Goal: Task Accomplishment & Management: Use online tool/utility

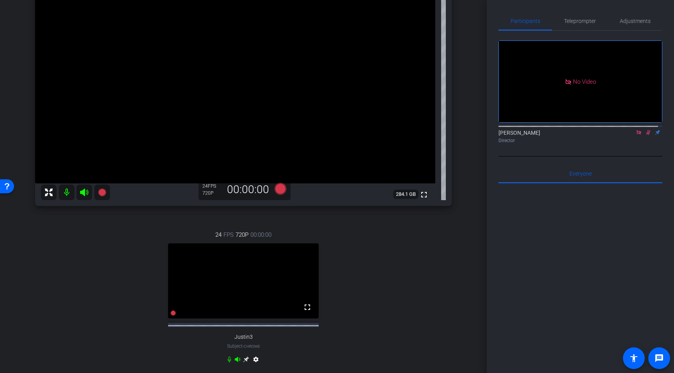
scroll to position [78, 0]
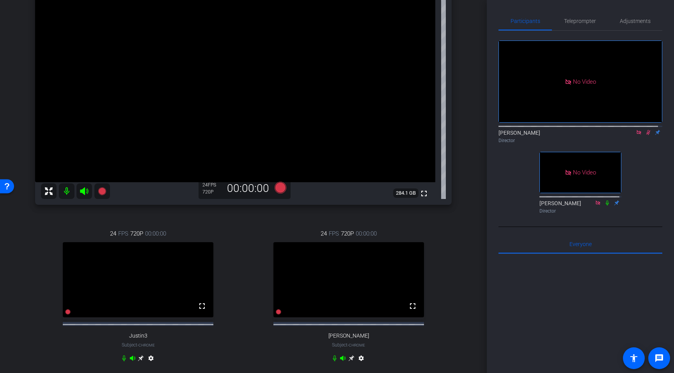
click at [412, 144] on div "Director" at bounding box center [580, 140] width 164 height 7
click at [412, 19] on span "Adjustments" at bounding box center [634, 20] width 31 height 5
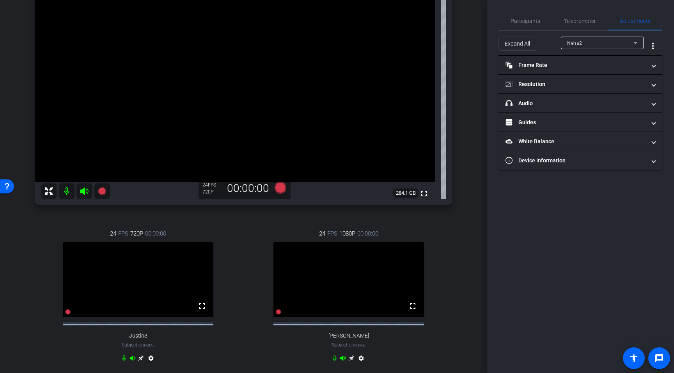
click at [412, 41] on div "Neha2" at bounding box center [600, 43] width 66 height 10
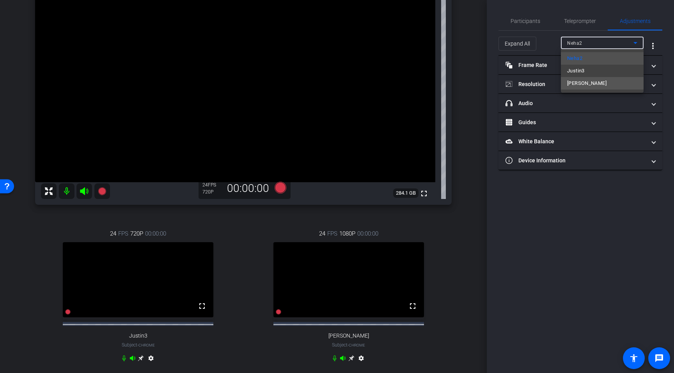
click at [412, 80] on span "[PERSON_NAME]" at bounding box center [586, 83] width 39 height 9
type input "11000"
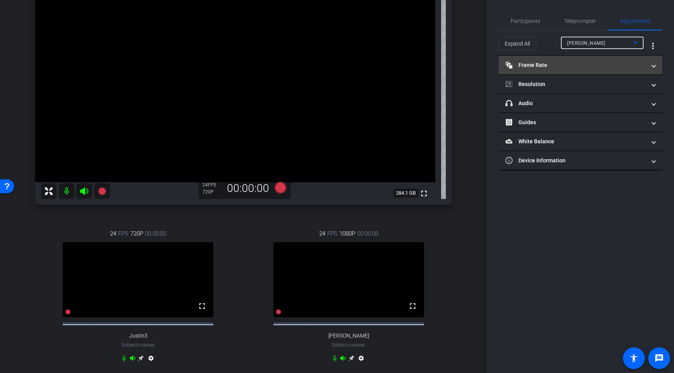
click at [412, 65] on mat-panel-title "Frame Rate Frame Rate" at bounding box center [575, 65] width 140 height 8
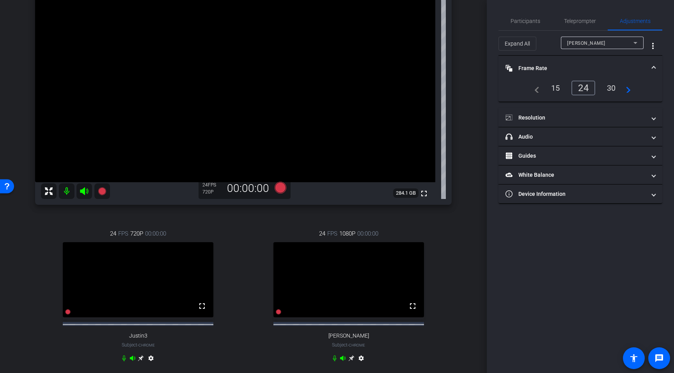
click at [412, 65] on mat-panel-title "Frame Rate Frame Rate" at bounding box center [575, 68] width 140 height 8
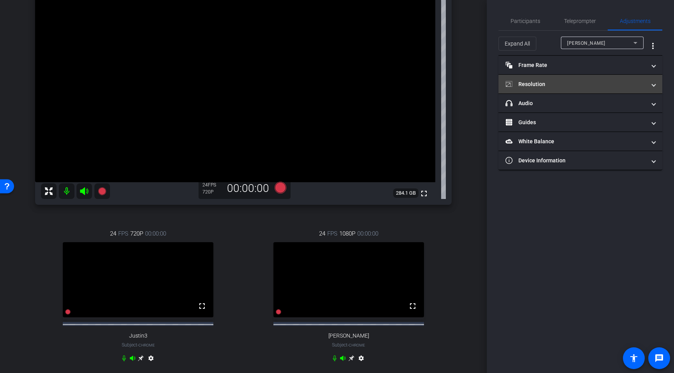
click at [412, 80] on mat-panel-title "Resolution" at bounding box center [575, 84] width 140 height 8
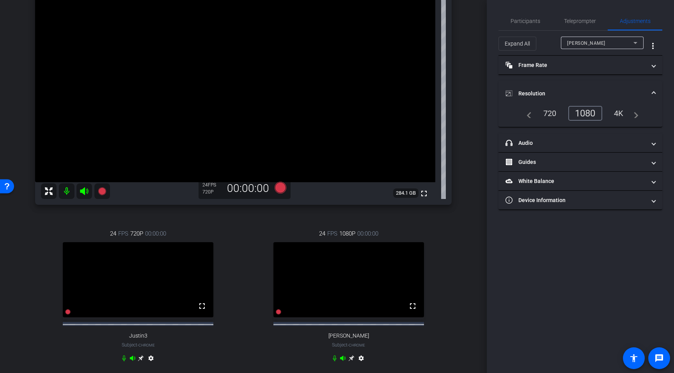
click at [412, 82] on mat-expansion-panel-header "Resolution" at bounding box center [580, 93] width 164 height 25
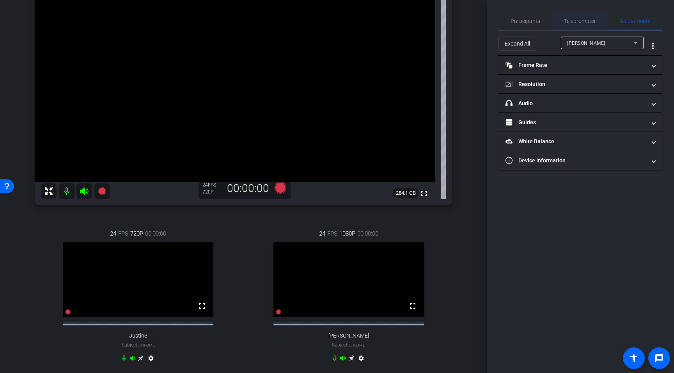
click at [412, 22] on span "Teleprompter" at bounding box center [580, 20] width 32 height 5
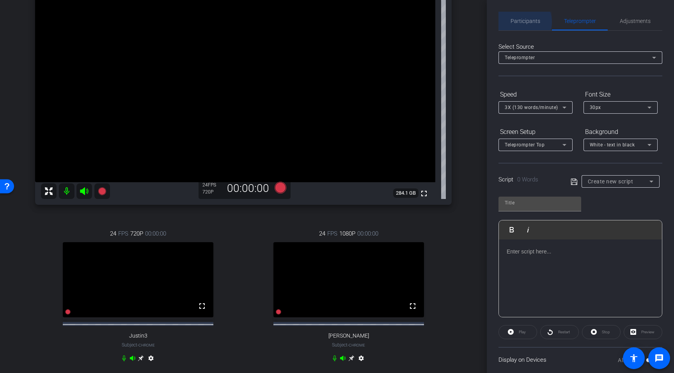
click at [412, 22] on span "Participants" at bounding box center [525, 20] width 30 height 5
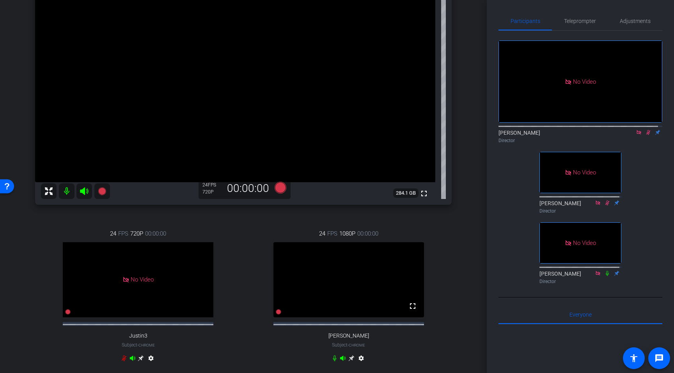
click at [412, 230] on div "Neha2 Chrome info ROOM ID: 959570090 fullscreen settings 284.1 GB 24 FPS 720P 0…" at bounding box center [242, 171] width 447 height 430
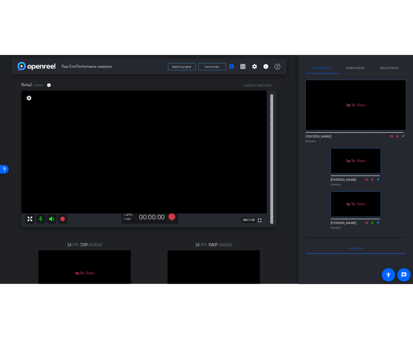
scroll to position [0, 0]
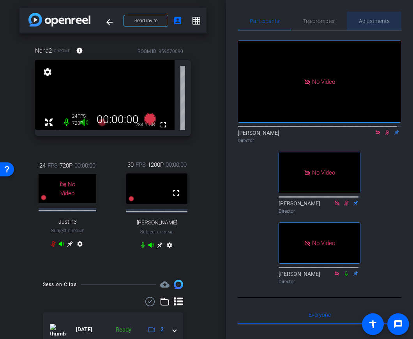
click at [374, 23] on span "Adjustments" at bounding box center [374, 20] width 31 height 5
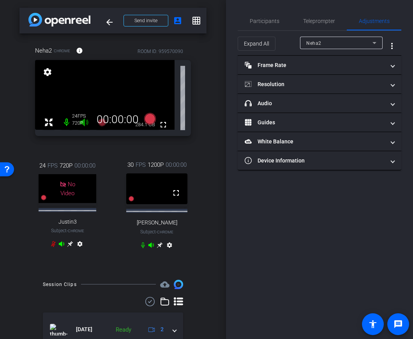
click at [341, 46] on div "Neha2" at bounding box center [339, 43] width 66 height 10
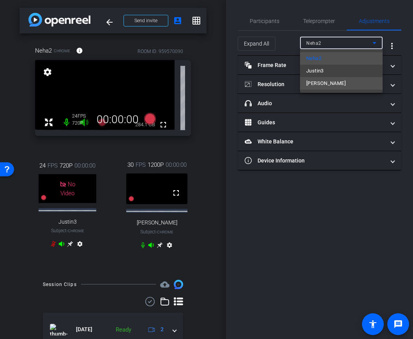
click at [334, 81] on mat-option "[PERSON_NAME]" at bounding box center [341, 83] width 83 height 12
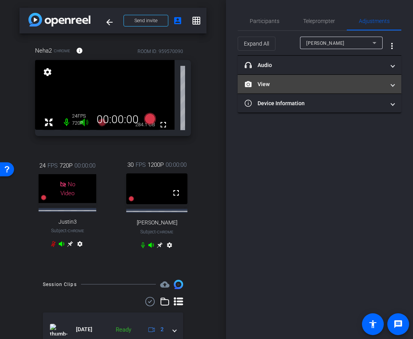
click at [337, 87] on mat-panel-title "View" at bounding box center [315, 84] width 140 height 8
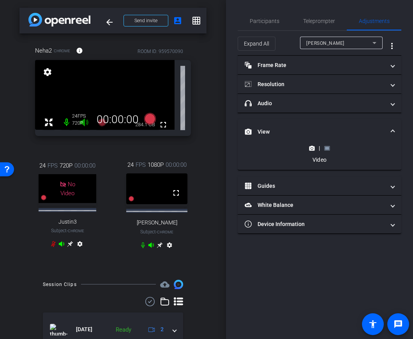
click at [328, 150] on icon at bounding box center [327, 148] width 6 height 6
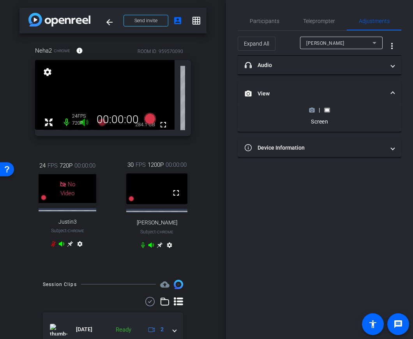
click at [311, 110] on circle at bounding box center [312, 110] width 2 height 2
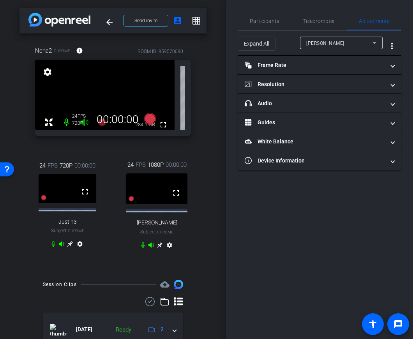
type input "11000"
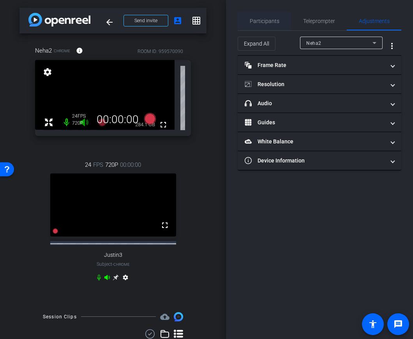
click at [272, 26] on span "Participants" at bounding box center [265, 21] width 30 height 19
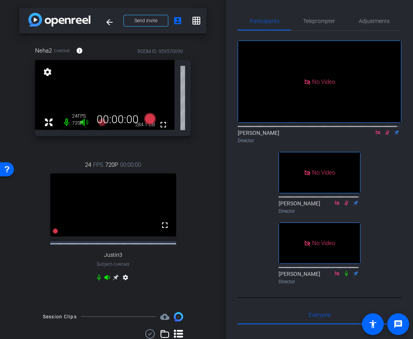
click at [389, 131] on div "No Video [PERSON_NAME] Director No Video [PERSON_NAME] Director No Video [PERSO…" at bounding box center [320, 159] width 164 height 257
click at [384, 130] on icon at bounding box center [387, 132] width 6 height 5
click at [386, 130] on icon at bounding box center [387, 132] width 3 height 5
click at [384, 130] on icon at bounding box center [387, 132] width 6 height 5
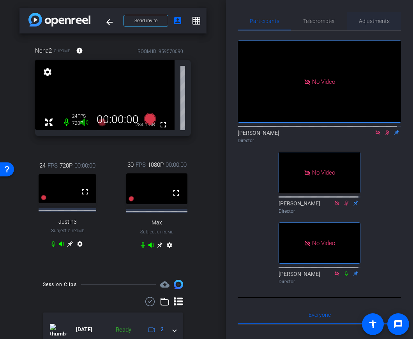
click at [372, 21] on span "Adjustments" at bounding box center [374, 20] width 31 height 5
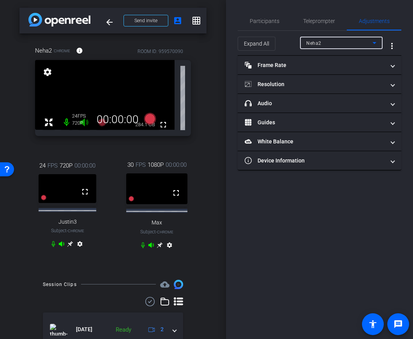
click at [342, 41] on div "Neha2" at bounding box center [339, 43] width 66 height 10
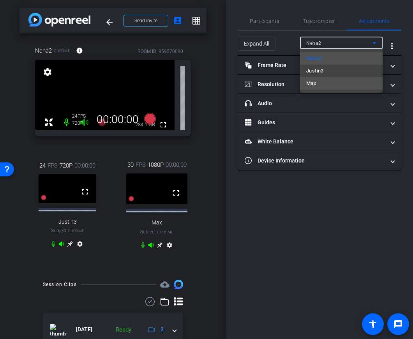
click at [329, 84] on mat-option "Max" at bounding box center [341, 83] width 83 height 12
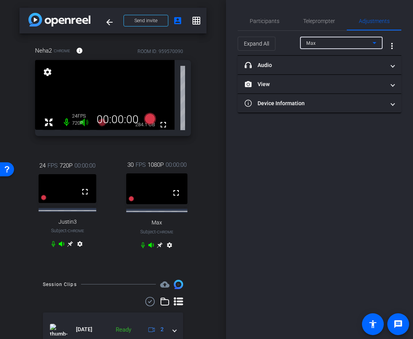
click at [361, 44] on div "Max" at bounding box center [339, 43] width 66 height 10
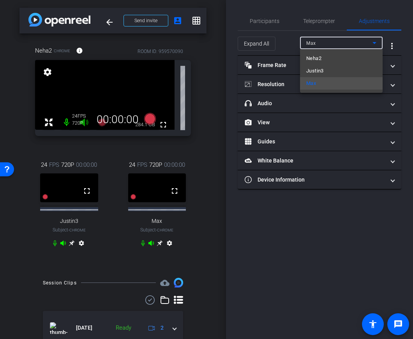
click at [232, 91] on div at bounding box center [206, 169] width 413 height 339
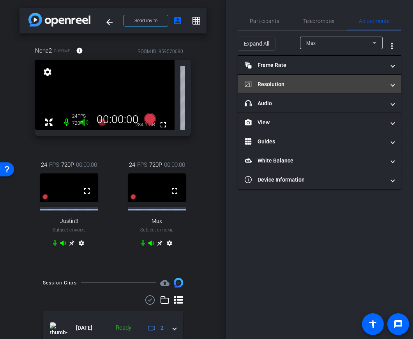
click at [338, 81] on mat-panel-title "Resolution" at bounding box center [315, 84] width 140 height 8
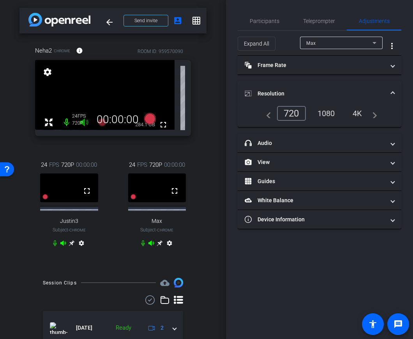
click at [326, 113] on div "1080" at bounding box center [326, 113] width 29 height 13
click at [327, 114] on div "1080" at bounding box center [326, 113] width 29 height 13
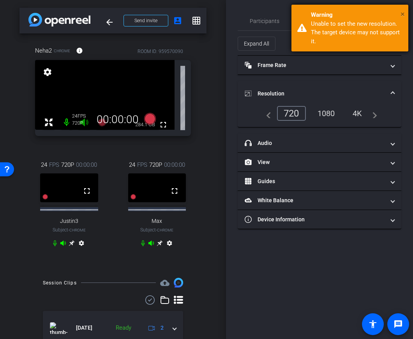
click at [403, 12] on span "×" at bounding box center [403, 13] width 4 height 9
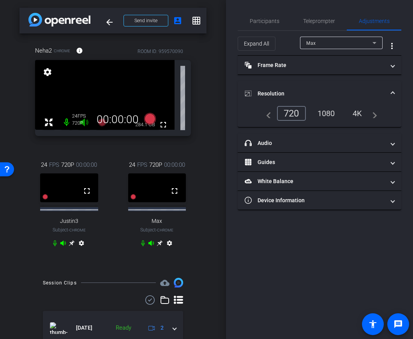
click at [330, 114] on div "1080" at bounding box center [326, 113] width 29 height 13
click at [325, 113] on div "1080" at bounding box center [326, 113] width 29 height 13
click at [324, 112] on div "1080" at bounding box center [326, 113] width 29 height 13
click at [328, 113] on div "1080" at bounding box center [326, 113] width 29 height 13
click at [327, 85] on mat-expansion-panel-header "Resolution" at bounding box center [320, 93] width 164 height 25
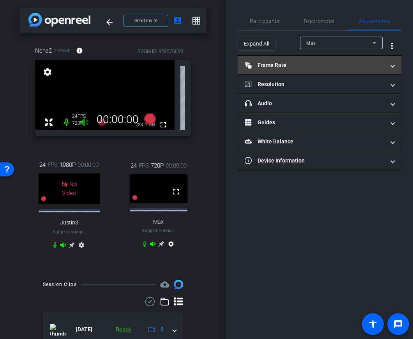
click at [330, 64] on mat-panel-title "Frame Rate Frame Rate" at bounding box center [315, 65] width 140 height 8
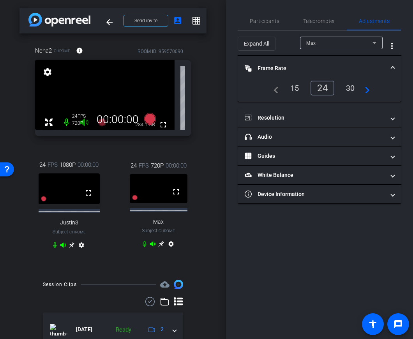
click at [330, 64] on mat-expansion-panel-header "Frame Rate Frame Rate" at bounding box center [320, 68] width 164 height 25
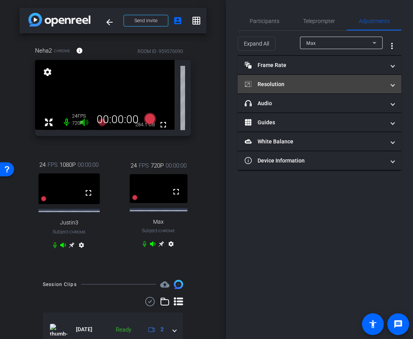
click at [315, 87] on mat-panel-title "Resolution" at bounding box center [315, 84] width 140 height 8
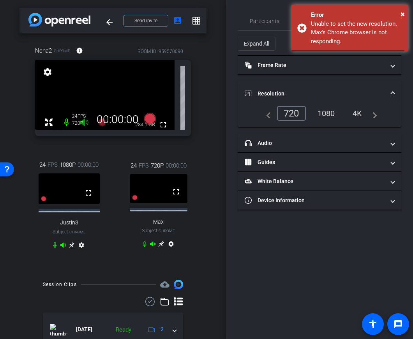
click at [327, 114] on div "1080" at bounding box center [326, 113] width 29 height 13
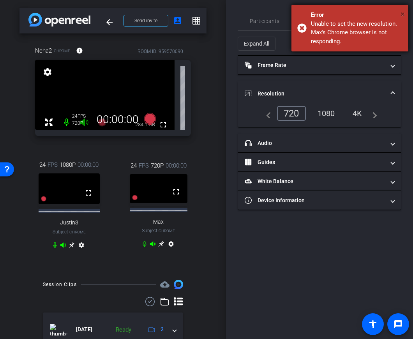
click at [403, 14] on span "×" at bounding box center [403, 13] width 4 height 9
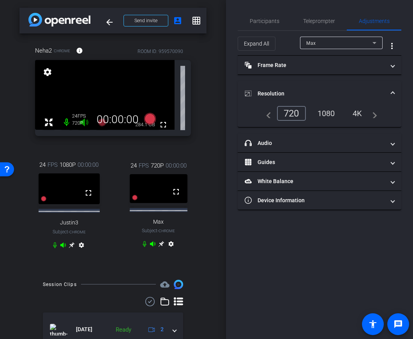
type input "11000"
click at [334, 43] on div "Neha2" at bounding box center [339, 43] width 66 height 10
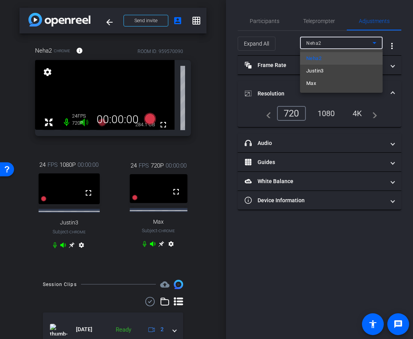
click at [329, 79] on mat-option "Max" at bounding box center [341, 83] width 83 height 12
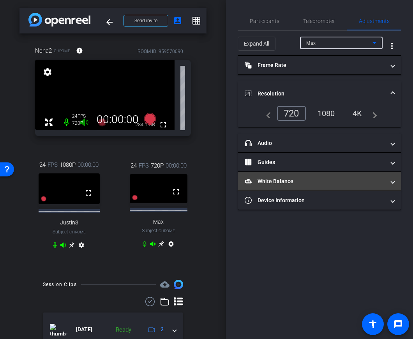
click at [329, 181] on mat-panel-title "White Balance White Balance" at bounding box center [315, 181] width 140 height 8
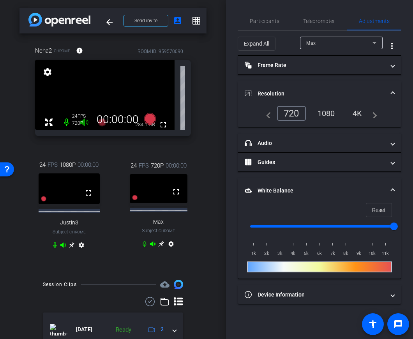
click at [330, 181] on mat-expansion-panel-header "White Balance White Balance" at bounding box center [320, 190] width 164 height 25
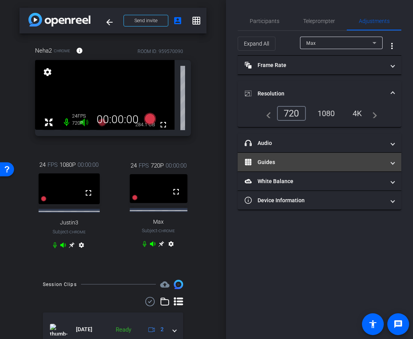
click at [330, 158] on mat-expansion-panel-header "Guides" at bounding box center [320, 162] width 164 height 19
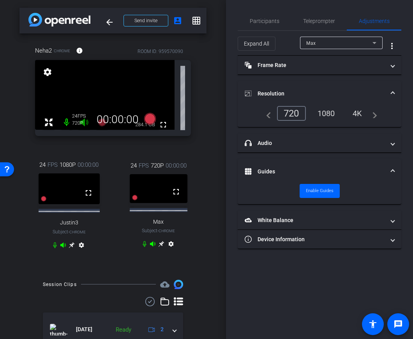
click at [330, 158] on mat-accordion "Frame Rate Frame Rate navigate_before 15 24 30 navigate_next Resolution navigat…" at bounding box center [320, 152] width 164 height 193
click at [338, 168] on mat-panel-title "Guides" at bounding box center [315, 172] width 140 height 8
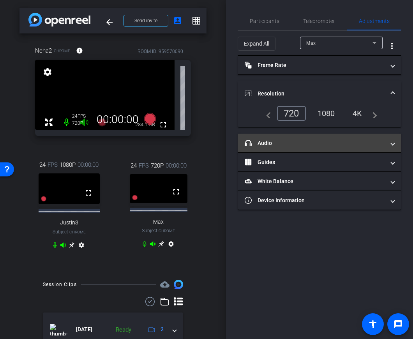
click at [340, 146] on mat-panel-title "headphone icon Audio" at bounding box center [315, 143] width 140 height 8
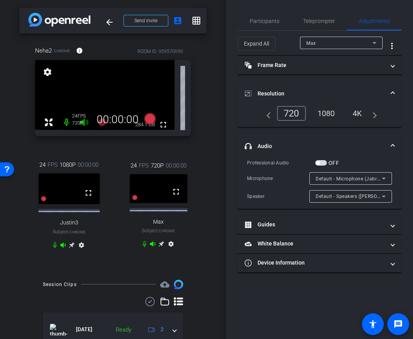
click at [341, 146] on mat-panel-title "headphone icon Audio" at bounding box center [315, 146] width 140 height 8
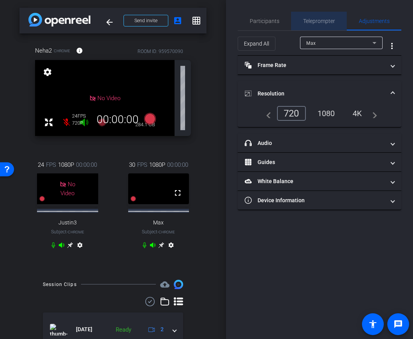
click at [321, 17] on span "Teleprompter" at bounding box center [319, 21] width 32 height 19
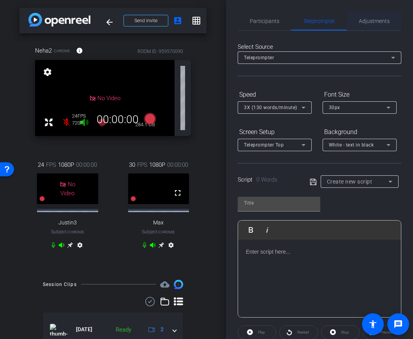
click at [359, 19] on span "Adjustments" at bounding box center [374, 20] width 31 height 5
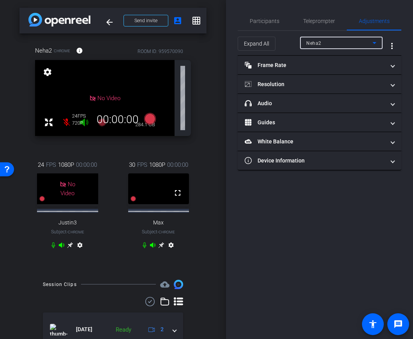
click at [335, 44] on div "Neha2" at bounding box center [339, 43] width 66 height 10
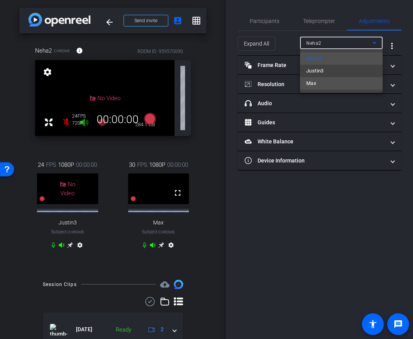
click at [324, 83] on mat-option "Max" at bounding box center [341, 83] width 83 height 12
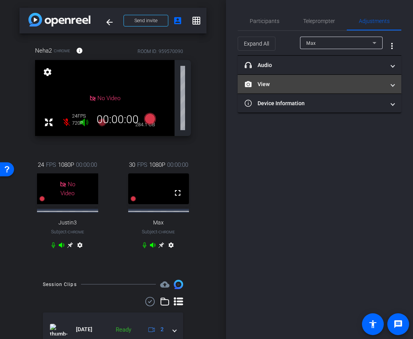
click at [300, 87] on mat-panel-title "View" at bounding box center [315, 84] width 140 height 8
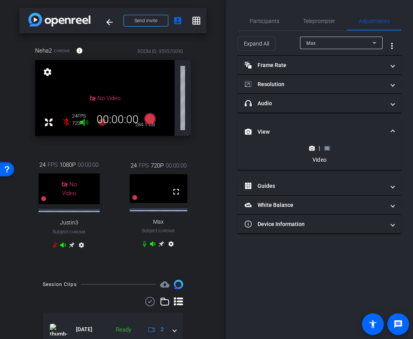
click at [328, 149] on rect at bounding box center [327, 148] width 4 height 3
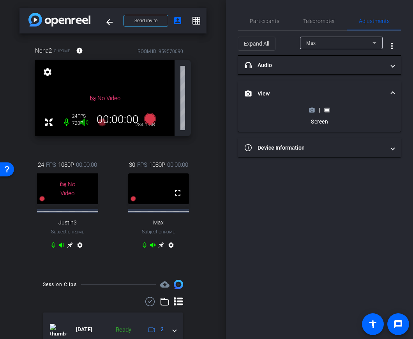
click at [312, 110] on circle at bounding box center [312, 110] width 2 height 2
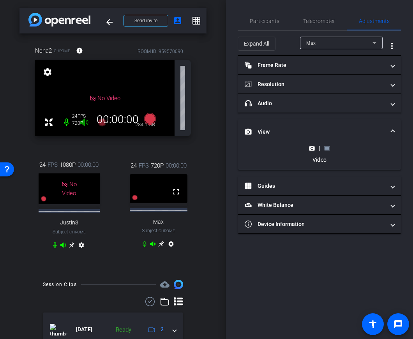
click at [327, 148] on rect at bounding box center [327, 148] width 4 height 3
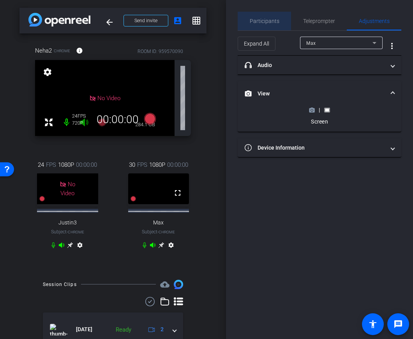
click at [272, 24] on span "Participants" at bounding box center [265, 21] width 30 height 19
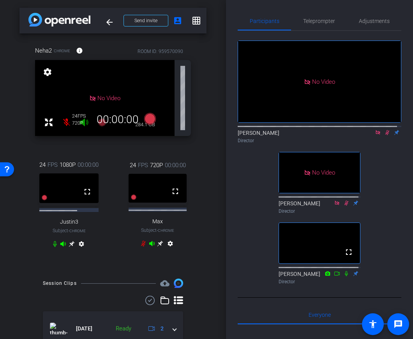
click at [250, 231] on div "No Video [PERSON_NAME] Director No Video [PERSON_NAME] Director fullscreen [PER…" at bounding box center [320, 159] width 164 height 257
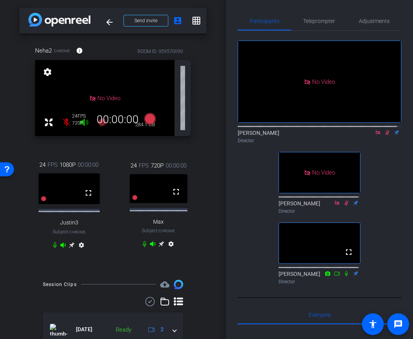
click at [385, 130] on icon at bounding box center [387, 132] width 4 height 5
click at [384, 130] on icon at bounding box center [387, 132] width 6 height 5
